Goal: Task Accomplishment & Management: Use online tool/utility

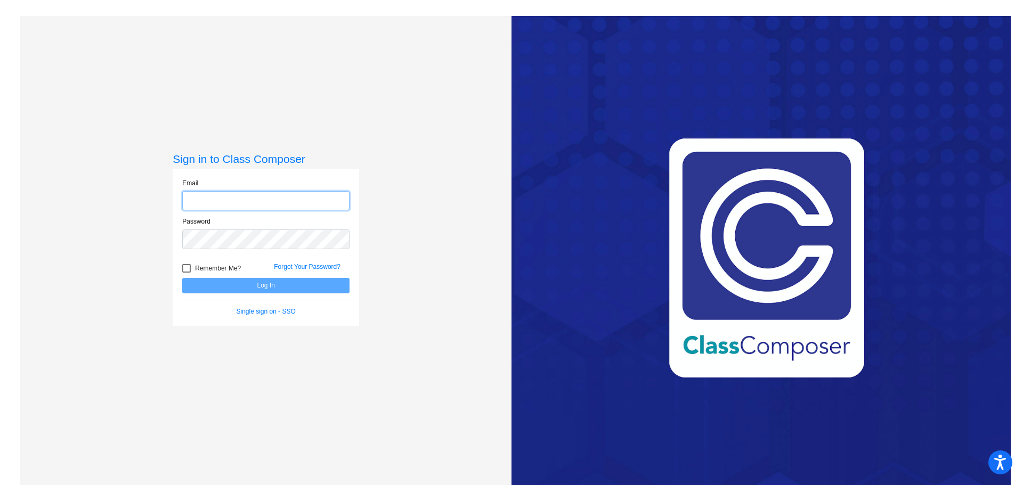
click at [334, 199] on input "email" at bounding box center [265, 201] width 167 height 20
type input "[EMAIL_ADDRESS][DOMAIN_NAME]"
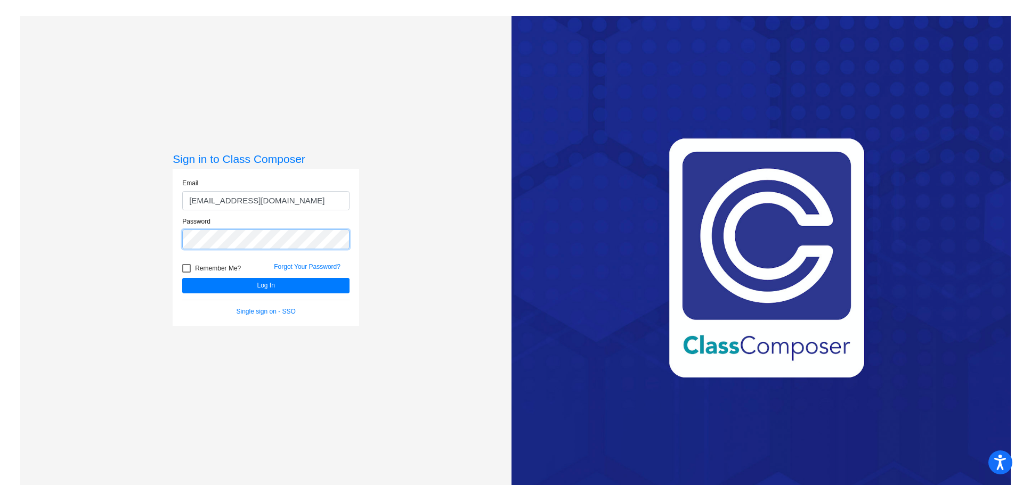
click at [182, 278] on button "Log In" at bounding box center [265, 285] width 167 height 15
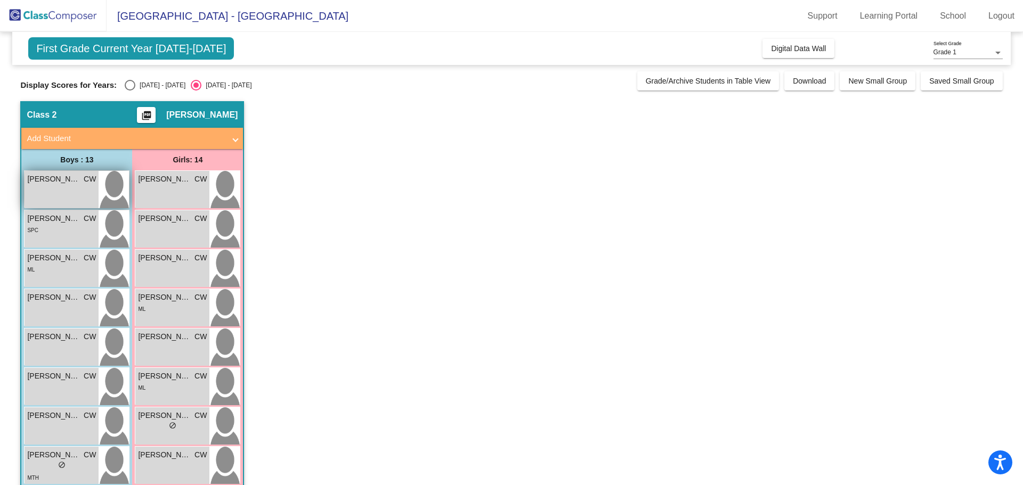
click at [41, 186] on div "[PERSON_NAME] CW lock do_not_disturb_alt" at bounding box center [62, 189] width 74 height 37
click at [50, 191] on div "[PERSON_NAME] CW lock do_not_disturb_alt" at bounding box center [62, 189] width 74 height 37
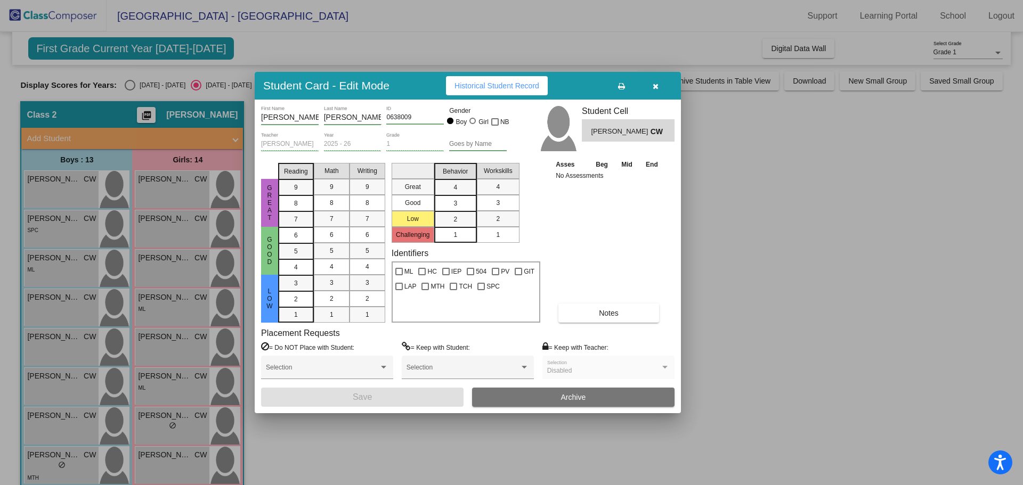
click at [515, 86] on span "Historical Student Record" at bounding box center [497, 86] width 85 height 9
click at [621, 87] on icon at bounding box center [621, 86] width 7 height 7
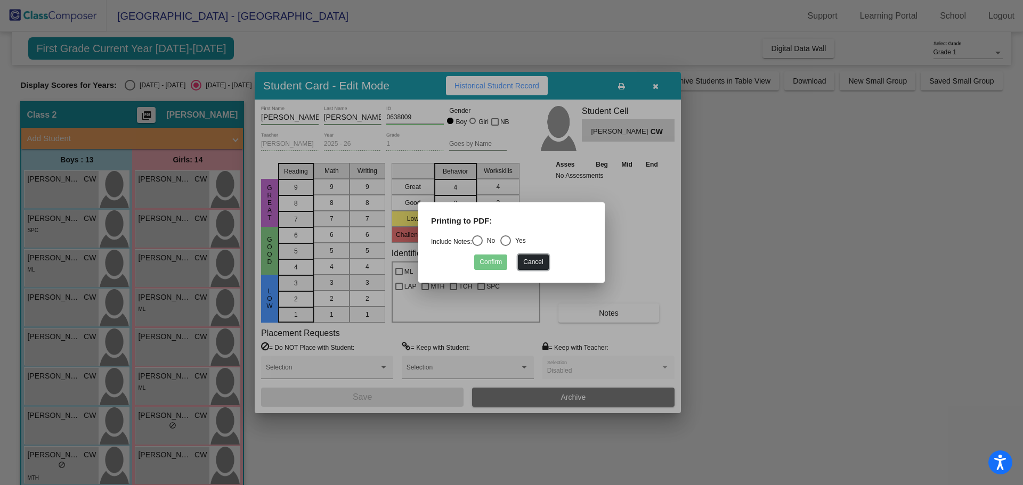
click at [544, 265] on button "Cancel" at bounding box center [533, 262] width 30 height 15
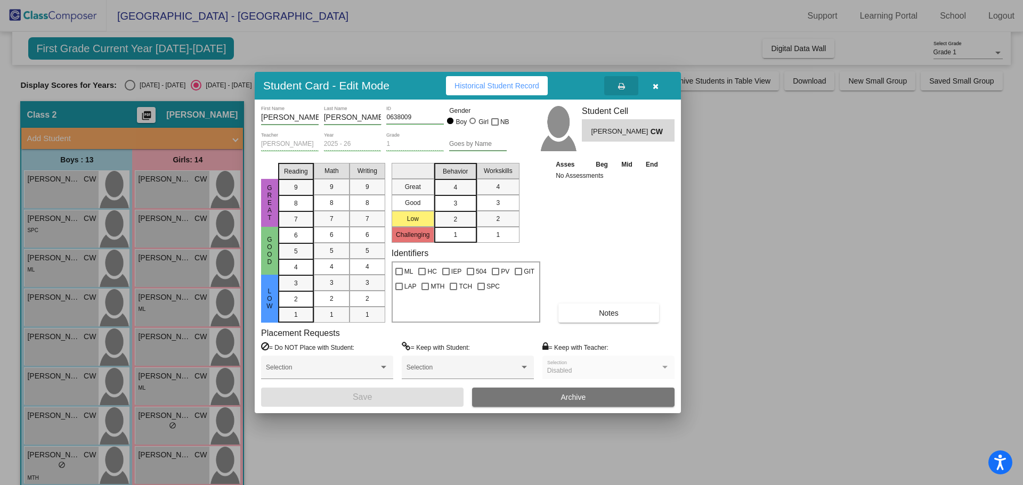
click at [656, 85] on icon "button" at bounding box center [656, 86] width 6 height 7
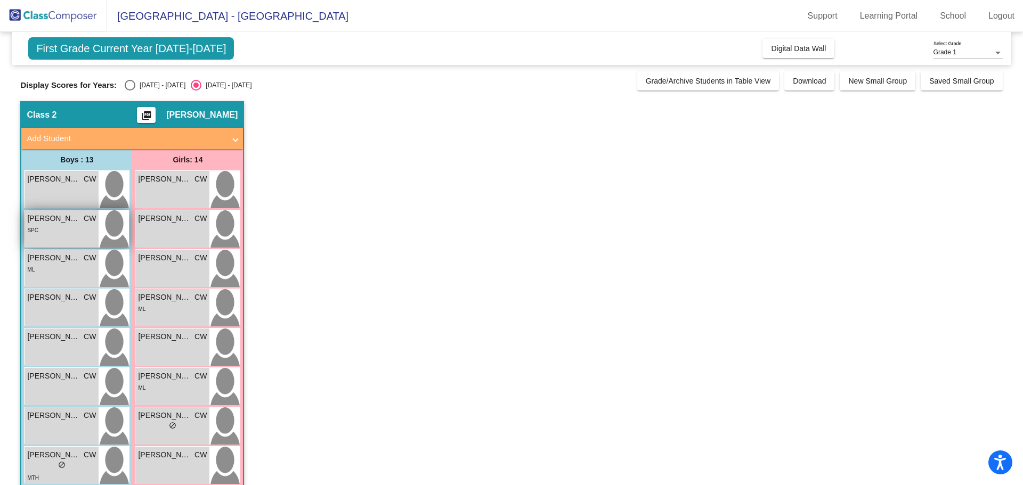
click at [46, 229] on div "SPC" at bounding box center [61, 229] width 69 height 11
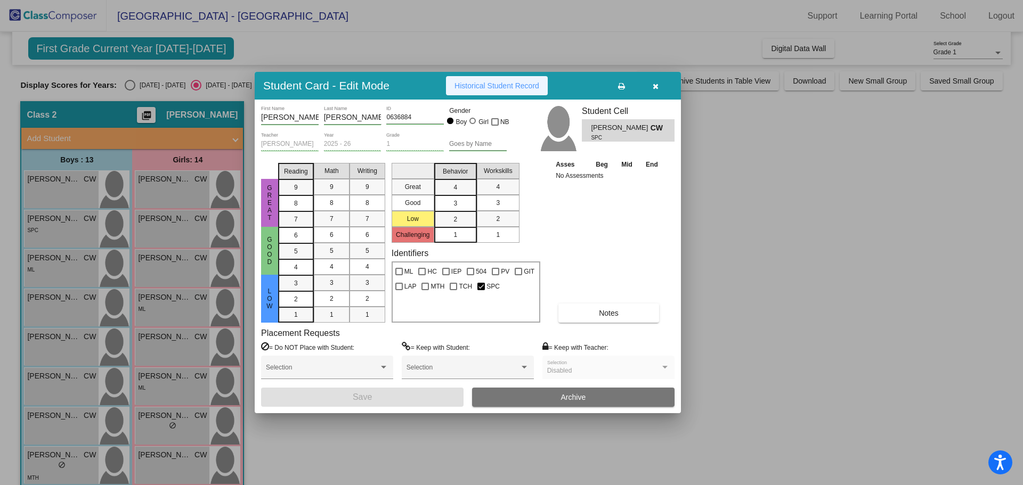
click at [520, 90] on span "Historical Student Record" at bounding box center [497, 86] width 85 height 9
click at [53, 272] on div at bounding box center [511, 242] width 1023 height 485
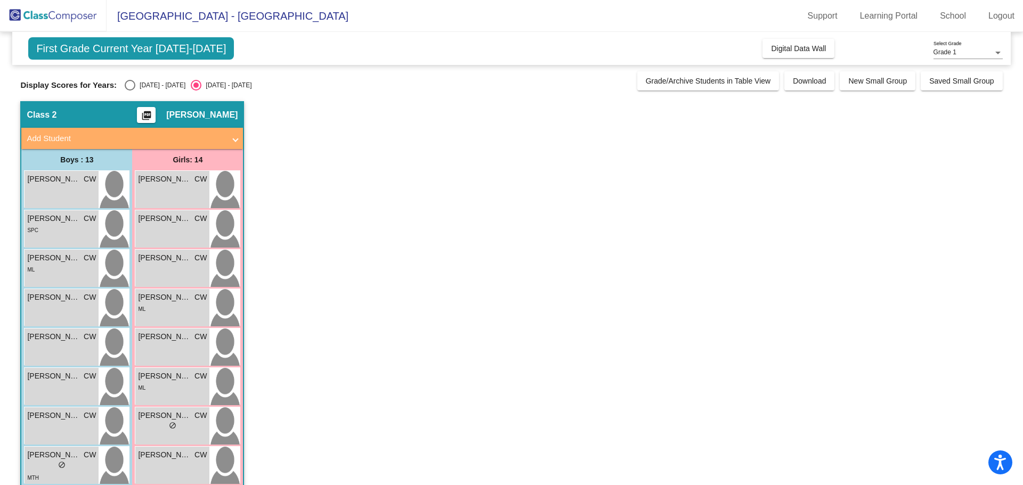
click at [53, 272] on div "ML" at bounding box center [61, 269] width 69 height 11
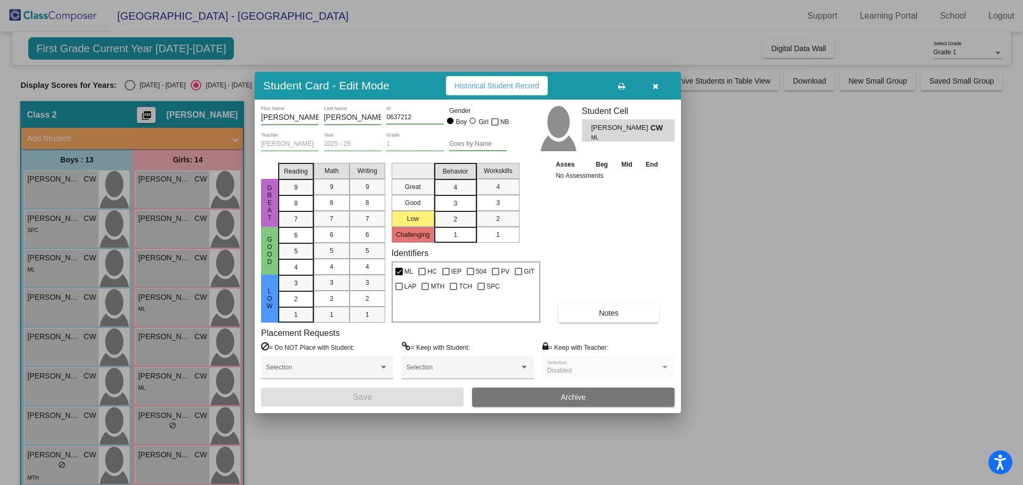
click at [475, 87] on span "Historical Student Record" at bounding box center [497, 86] width 85 height 9
click at [654, 89] on icon "button" at bounding box center [656, 86] width 6 height 7
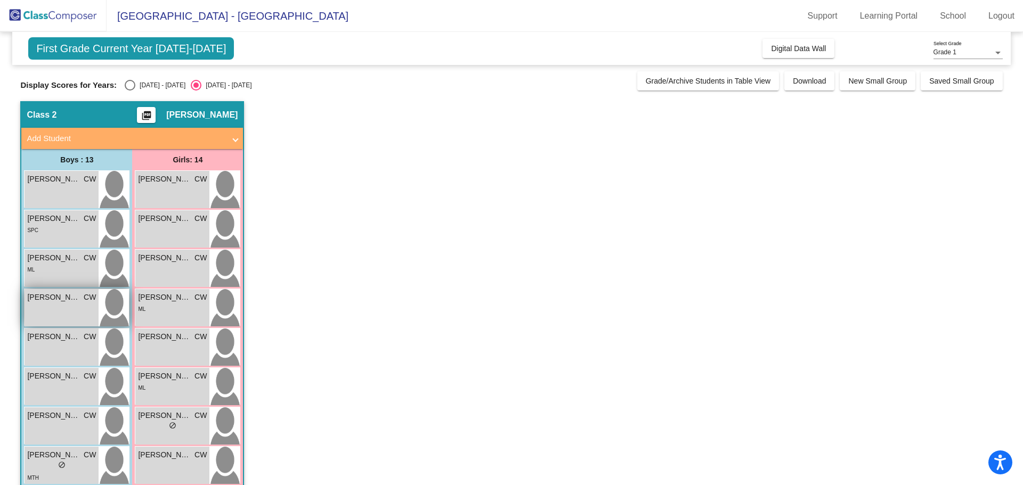
click at [49, 309] on div "EASTON [PERSON_NAME] lock do_not_disturb_alt" at bounding box center [62, 307] width 74 height 37
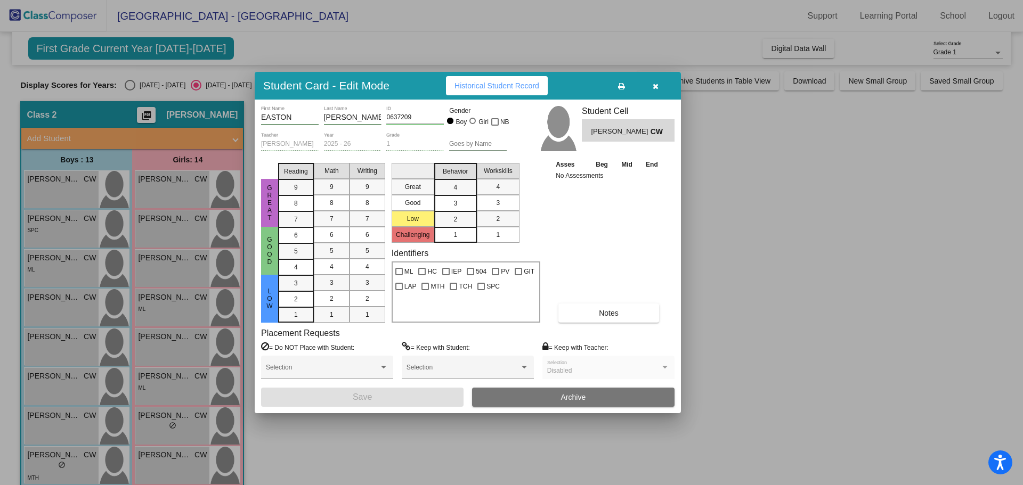
click at [478, 88] on span "Historical Student Record" at bounding box center [497, 86] width 85 height 9
click at [74, 358] on div at bounding box center [511, 242] width 1023 height 485
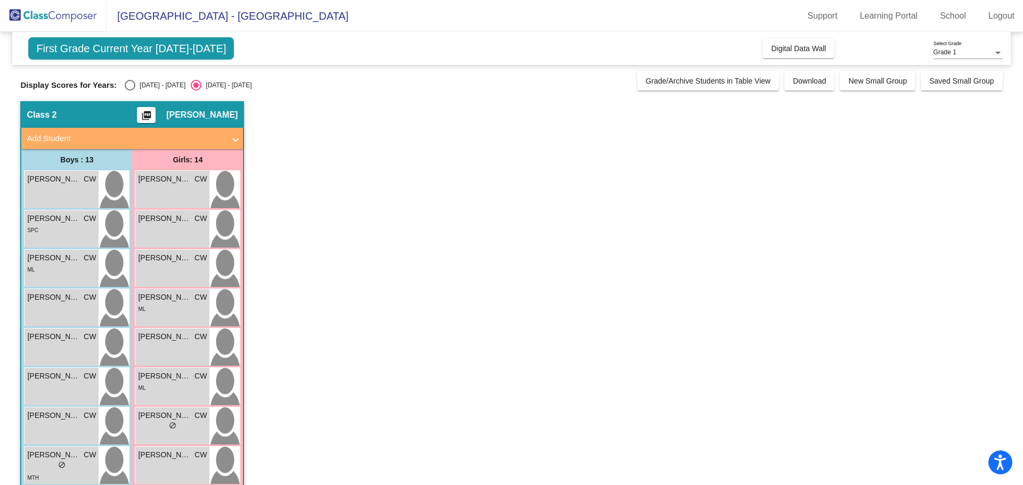
click at [74, 358] on div "[PERSON_NAME] CW lock do_not_disturb_alt" at bounding box center [62, 347] width 74 height 37
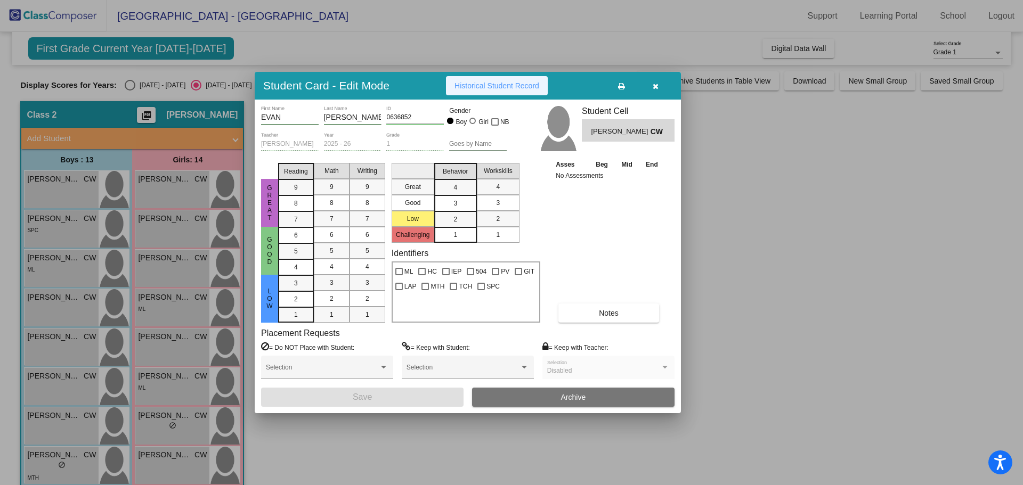
click at [497, 91] on button "Historical Student Record" at bounding box center [497, 85] width 102 height 19
click at [60, 389] on div at bounding box center [511, 242] width 1023 height 485
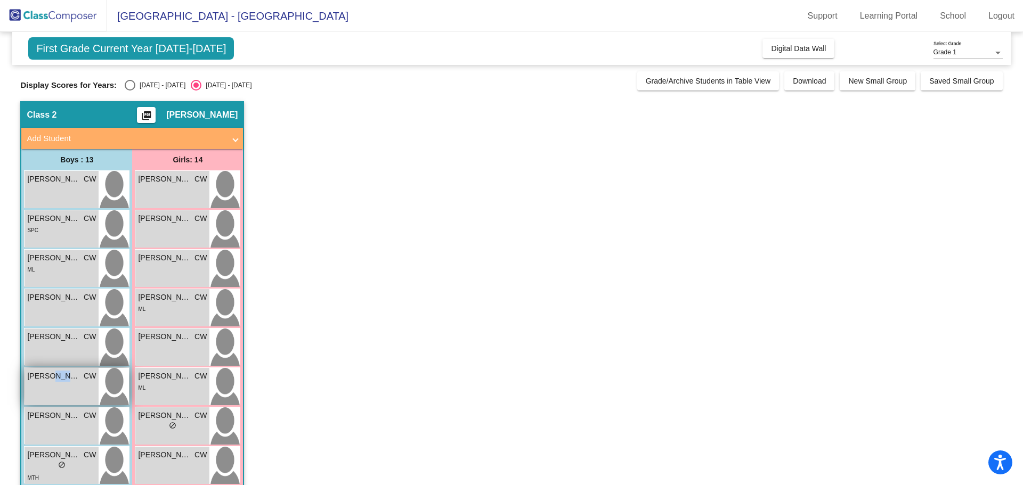
click at [60, 388] on div "[PERSON_NAME] CW lock do_not_disturb_alt" at bounding box center [62, 386] width 74 height 37
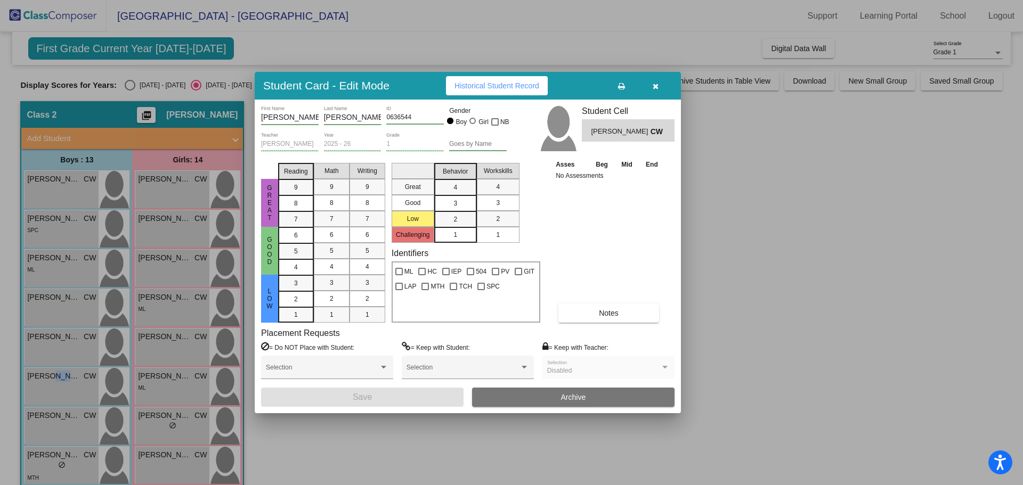
click at [503, 82] on span "Historical Student Record" at bounding box center [497, 86] width 85 height 9
click at [45, 431] on div at bounding box center [511, 242] width 1023 height 485
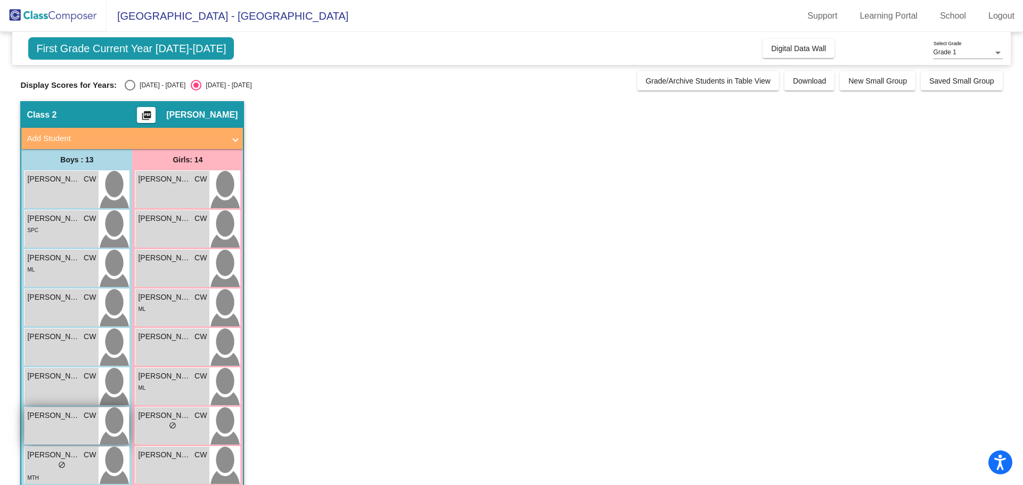
click at [48, 428] on div "[PERSON_NAME] DE [PERSON_NAME] lock do_not_disturb_alt" at bounding box center [62, 426] width 74 height 37
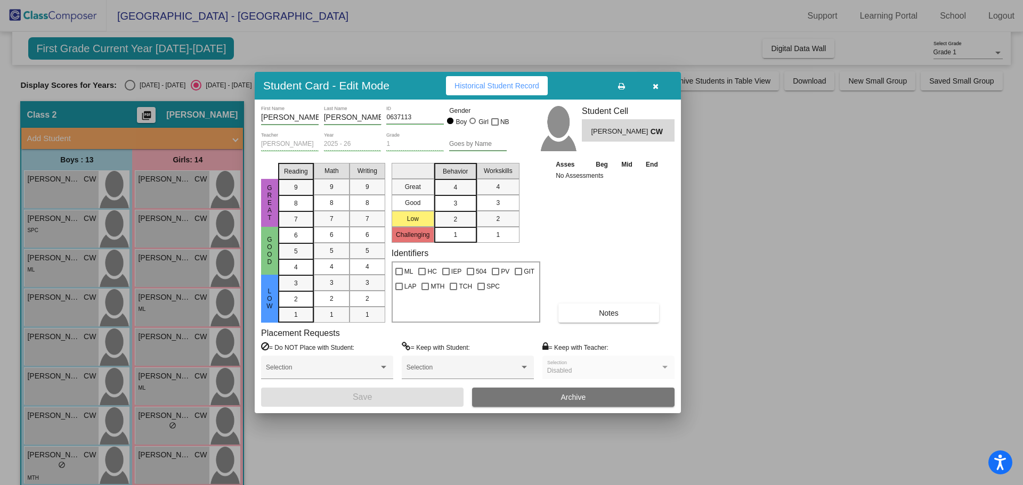
click at [469, 82] on span "Historical Student Record" at bounding box center [497, 86] width 85 height 9
click at [279, 437] on div at bounding box center [511, 242] width 1023 height 485
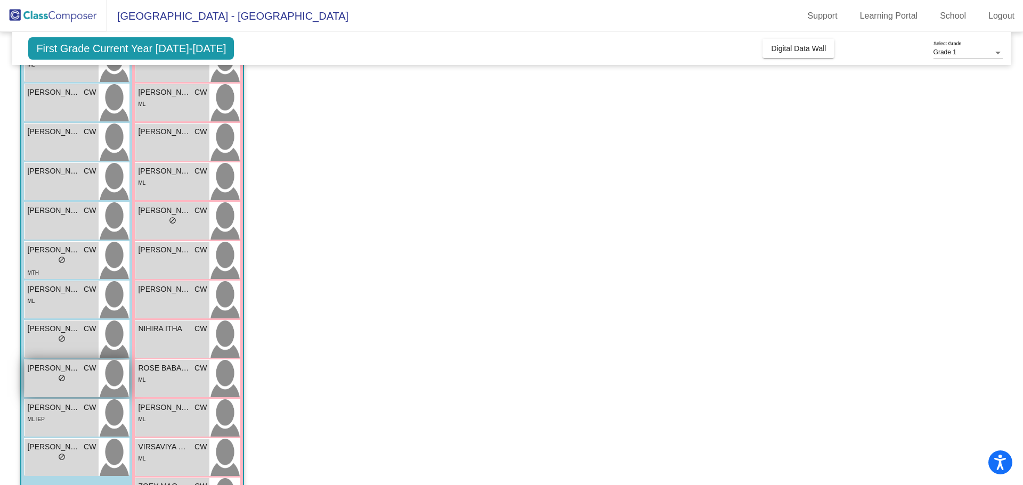
scroll to position [231, 0]
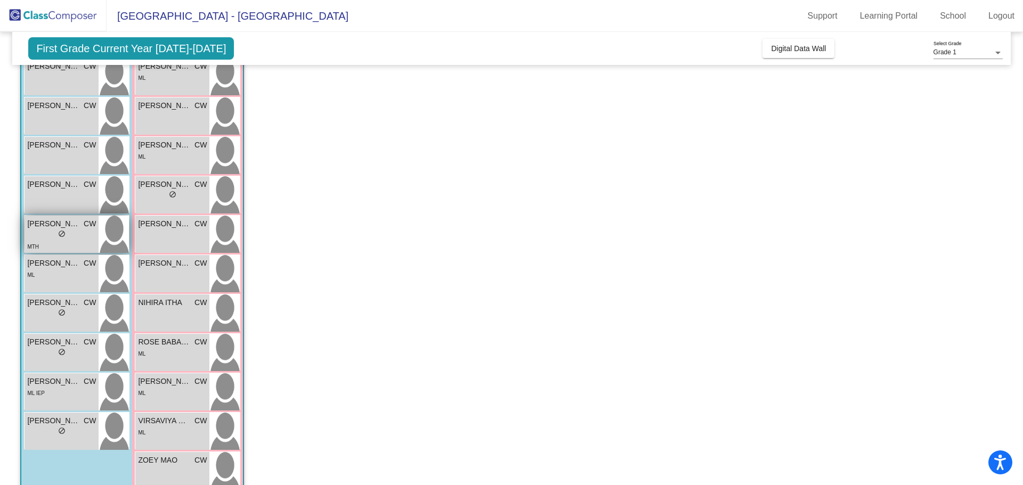
click at [54, 238] on div "lock do_not_disturb_alt" at bounding box center [61, 235] width 69 height 11
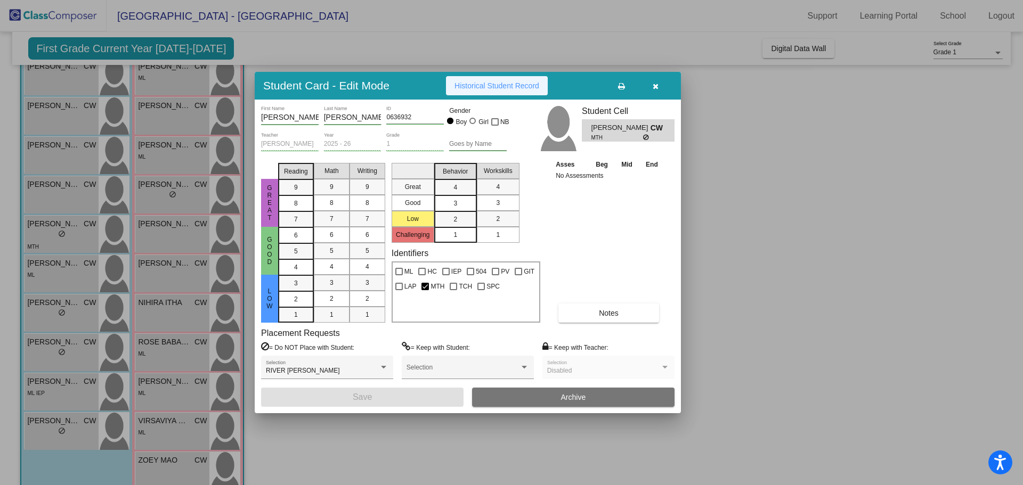
click at [486, 84] on span "Historical Student Record" at bounding box center [497, 86] width 85 height 9
click at [52, 263] on div at bounding box center [511, 242] width 1023 height 485
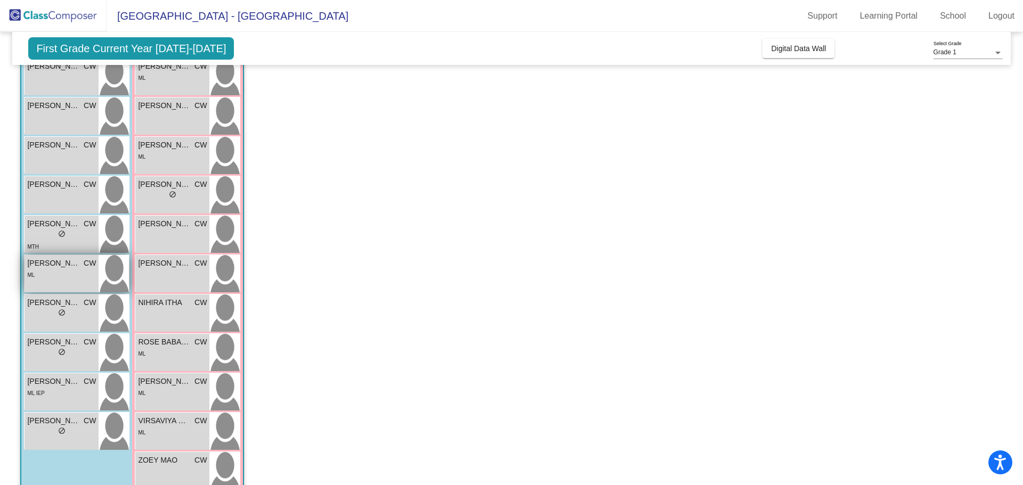
click at [51, 272] on div "ML" at bounding box center [61, 274] width 69 height 11
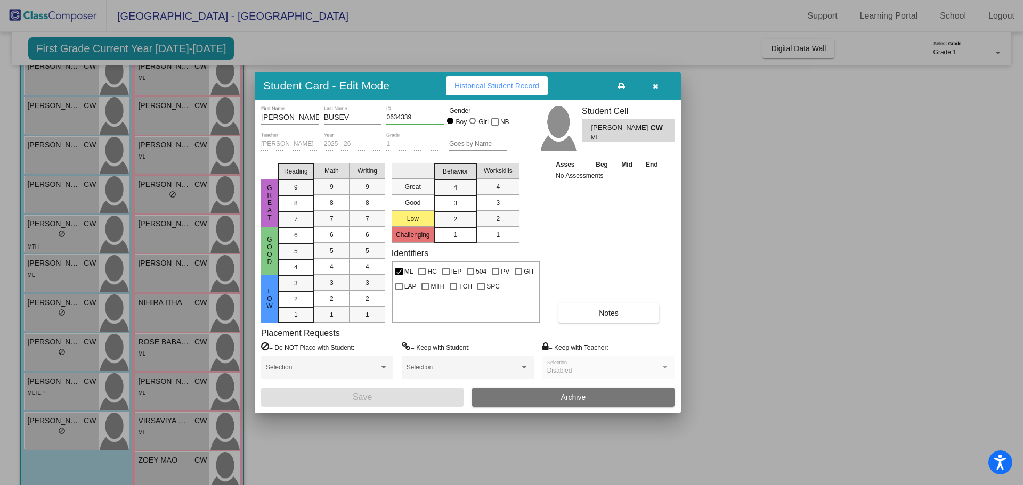
click at [526, 88] on span "Historical Student Record" at bounding box center [497, 86] width 85 height 9
click at [43, 313] on div at bounding box center [511, 242] width 1023 height 485
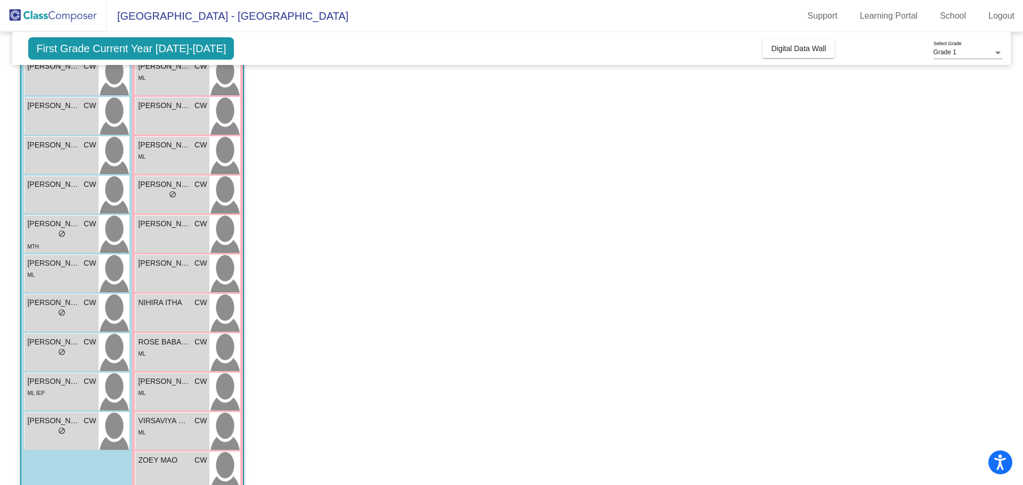
click at [43, 313] on div "lock do_not_disturb_alt" at bounding box center [61, 314] width 69 height 11
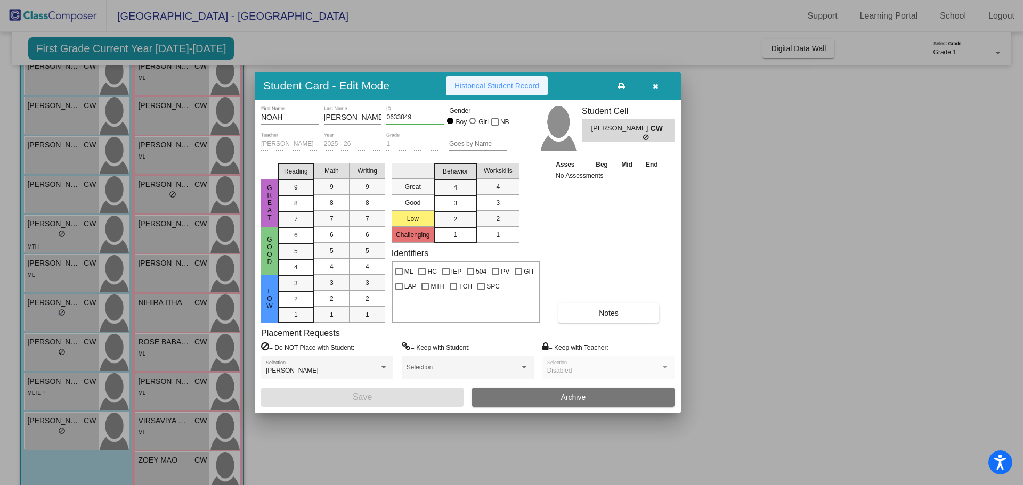
click at [478, 90] on span "Historical Student Record" at bounding box center [497, 86] width 85 height 9
click at [75, 338] on div at bounding box center [511, 242] width 1023 height 485
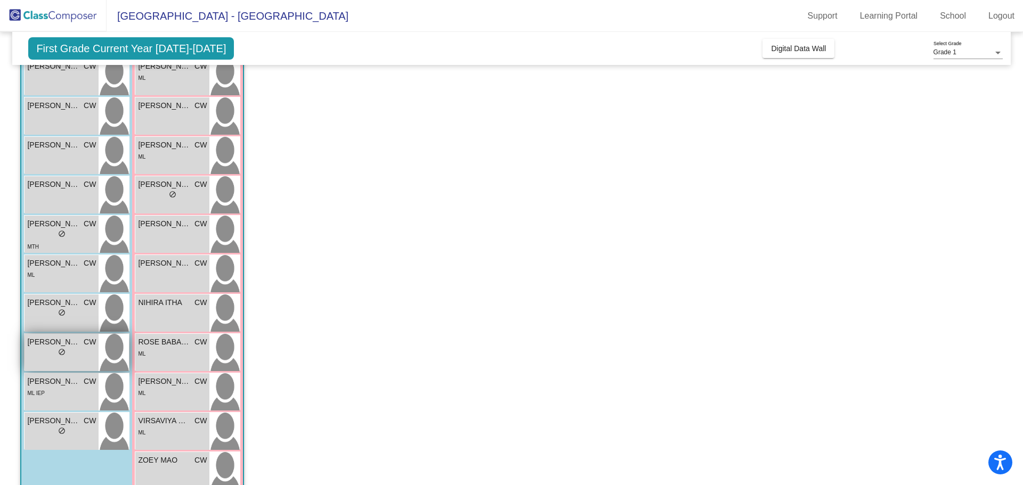
click at [75, 343] on span "[PERSON_NAME]" at bounding box center [53, 342] width 53 height 11
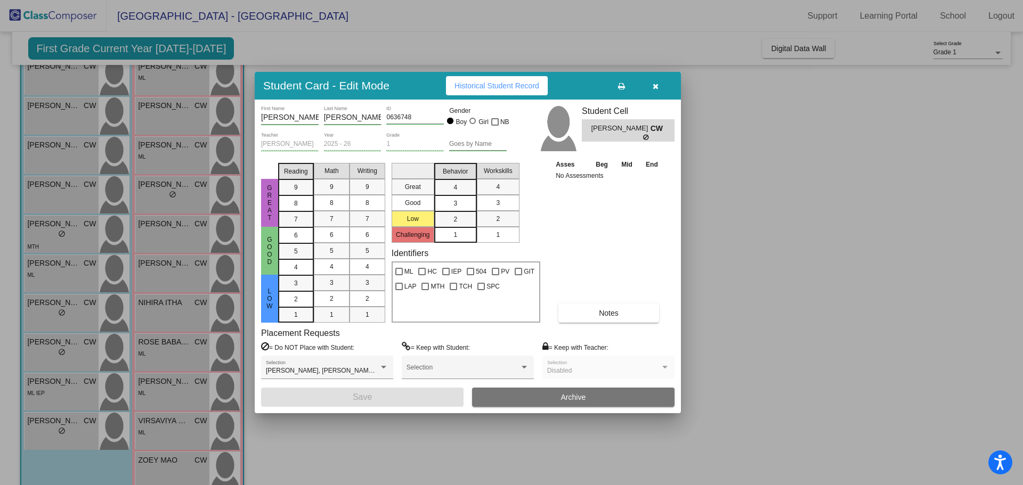
click at [486, 86] on span "Historical Student Record" at bounding box center [497, 86] width 85 height 9
drag, startPoint x: 64, startPoint y: 370, endPoint x: 66, endPoint y: 375, distance: 5.7
click at [66, 370] on div at bounding box center [511, 242] width 1023 height 485
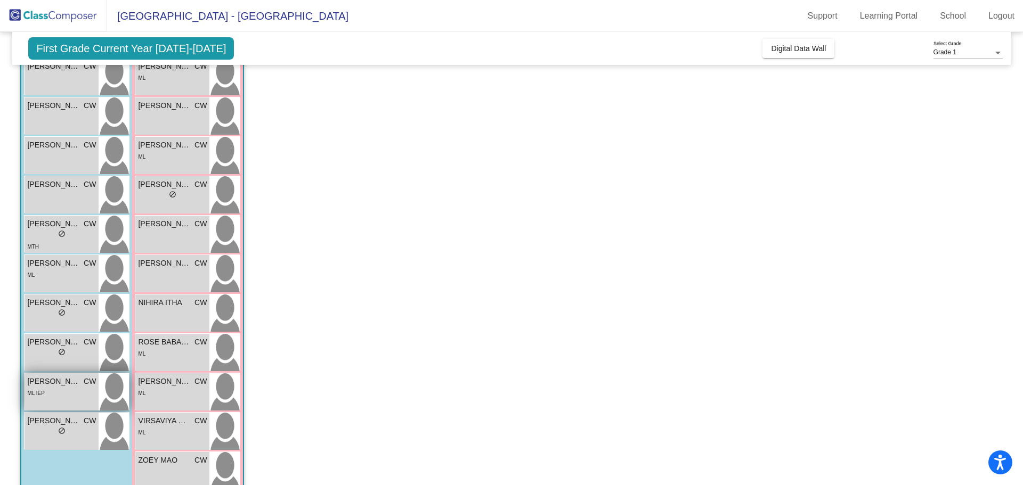
click at [67, 383] on span "[PERSON_NAME]" at bounding box center [53, 381] width 53 height 11
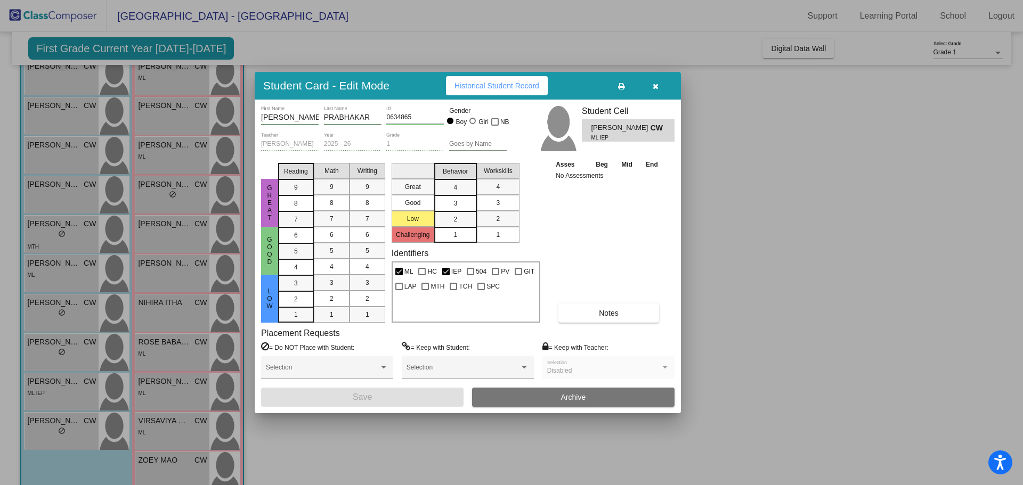
click at [496, 88] on span "Historical Student Record" at bounding box center [497, 86] width 85 height 9
click at [76, 425] on div at bounding box center [511, 242] width 1023 height 485
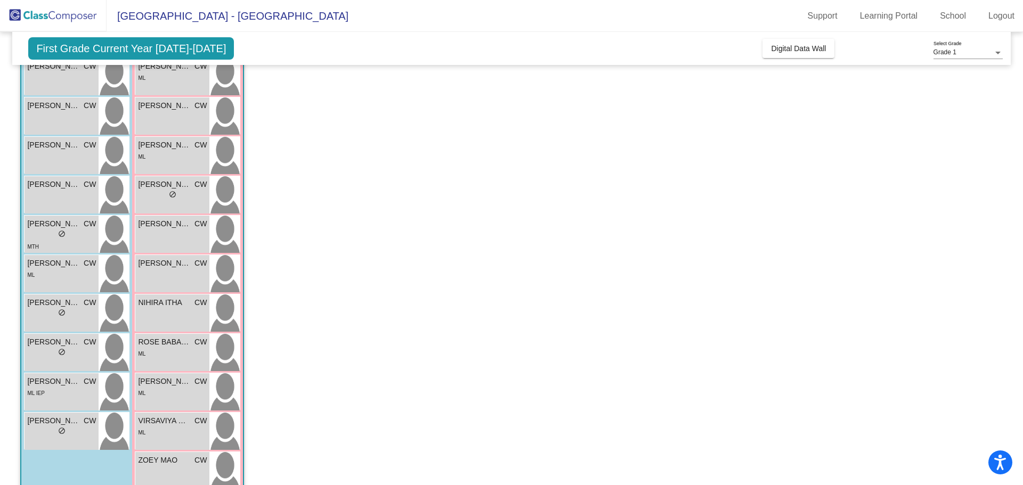
click at [76, 425] on span "[PERSON_NAME]" at bounding box center [53, 421] width 53 height 11
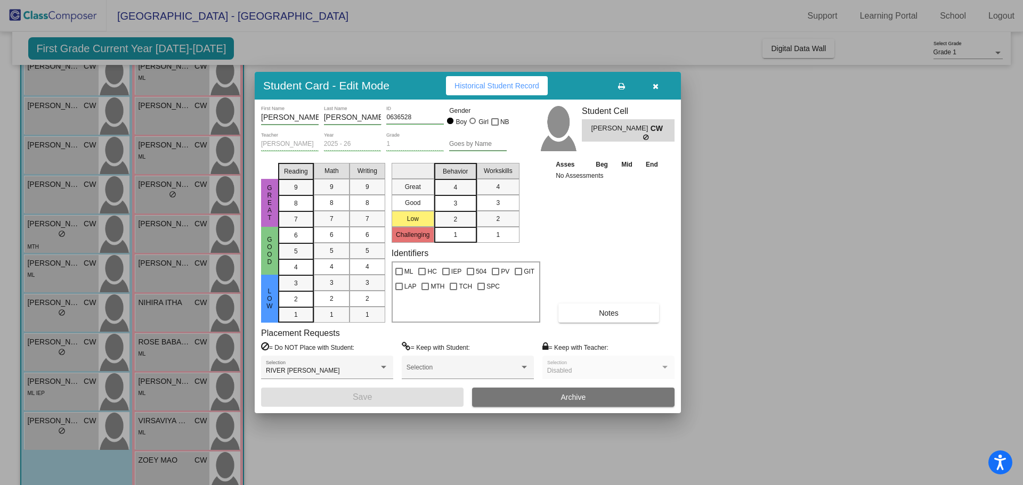
click at [505, 89] on span "Historical Student Record" at bounding box center [497, 86] width 85 height 9
